Goal: Task Accomplishment & Management: Use online tool/utility

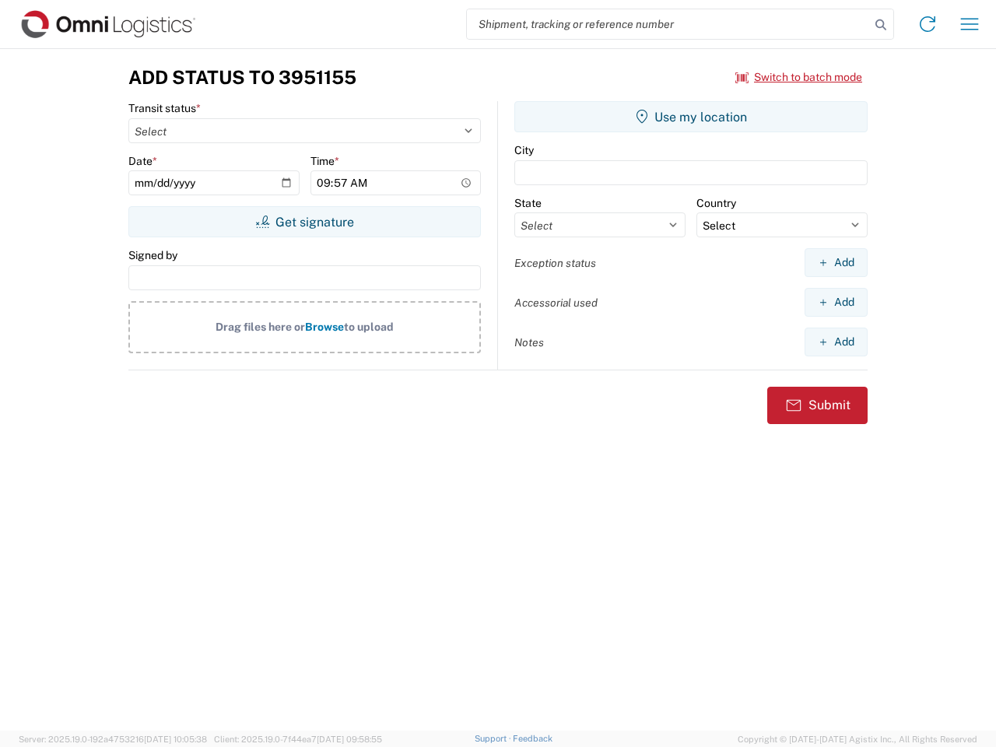
click at [668, 24] on input "search" at bounding box center [668, 24] width 403 height 30
click at [881, 25] on icon at bounding box center [881, 25] width 22 height 22
click at [927, 24] on icon at bounding box center [927, 24] width 25 height 25
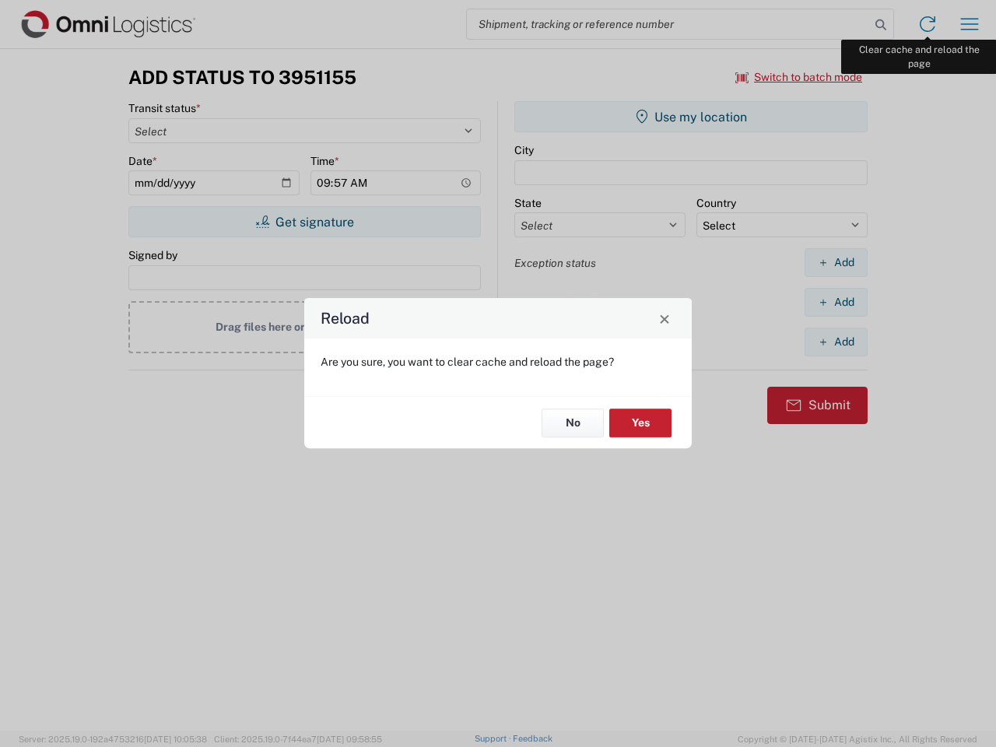
click at [969, 24] on div "Reload Are you sure, you want to clear cache and reload the page? No Yes" at bounding box center [498, 373] width 996 height 747
click at [799, 77] on div "Reload Are you sure, you want to clear cache and reload the page? No Yes" at bounding box center [498, 373] width 996 height 747
click at [304, 222] on div "Reload Are you sure, you want to clear cache and reload the page? No Yes" at bounding box center [498, 373] width 996 height 747
click at [691, 117] on div "Reload Are you sure, you want to clear cache and reload the page? No Yes" at bounding box center [498, 373] width 996 height 747
click at [836, 262] on div "Reload Are you sure, you want to clear cache and reload the page? No Yes" at bounding box center [498, 373] width 996 height 747
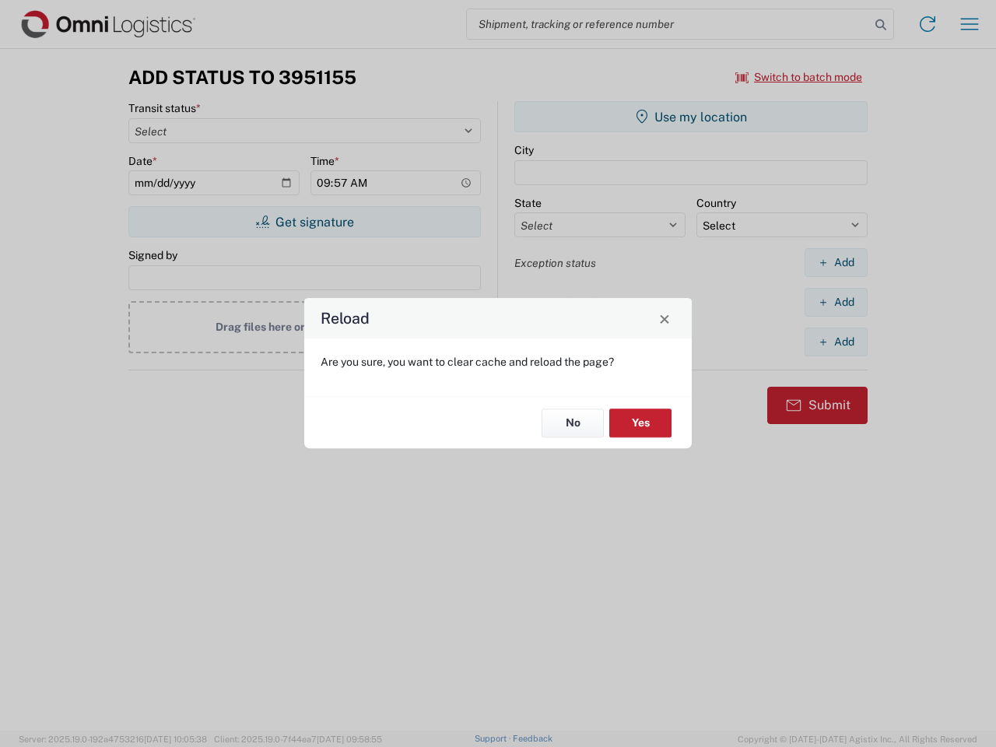
click at [836, 302] on div "Reload Are you sure, you want to clear cache and reload the page? No Yes" at bounding box center [498, 373] width 996 height 747
click at [836, 342] on div "Reload Are you sure, you want to clear cache and reload the page? No Yes" at bounding box center [498, 373] width 996 height 747
